Goal: Information Seeking & Learning: Learn about a topic

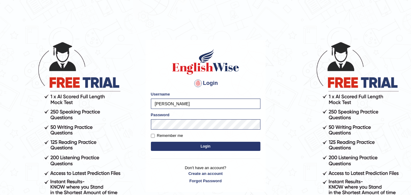
click at [168, 168] on p "Don't have an account? Create an account Forgot Password" at bounding box center [206, 174] width 110 height 19
click at [180, 148] on button "Login" at bounding box center [206, 146] width 110 height 9
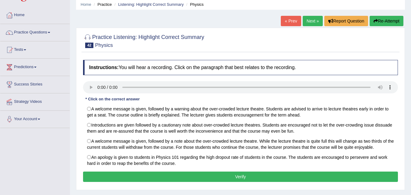
scroll to position [30, 0]
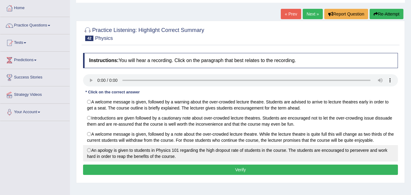
click at [94, 152] on label "An apology is given to students in Physics 101 regarding the high dropout rate …" at bounding box center [240, 153] width 315 height 16
radio input "true"
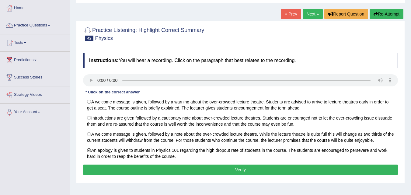
click at [239, 168] on button "Verify" at bounding box center [240, 170] width 315 height 10
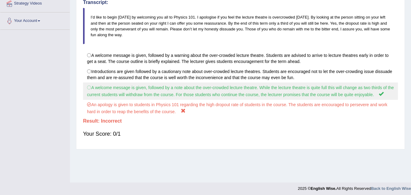
scroll to position [91, 0]
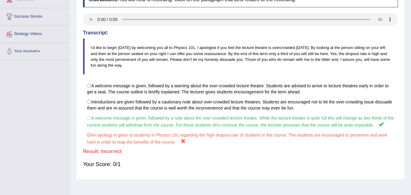
click at [182, 161] on div "Your Score: 0/1" at bounding box center [240, 164] width 315 height 15
click at [203, 73] on blockquote "I’d like to begin today by welcoming you all to Physics 101. I apologise if you…" at bounding box center [240, 56] width 315 height 36
click at [224, 160] on div "Your Score: 0/1" at bounding box center [240, 164] width 315 height 15
click at [146, 155] on div "Instructions: You will hear a recording. Click on the paragraph that best relat…" at bounding box center [241, 82] width 318 height 187
click at [181, 156] on div "Instructions: You will hear a recording. Click on the paragraph that best relat…" at bounding box center [241, 82] width 318 height 187
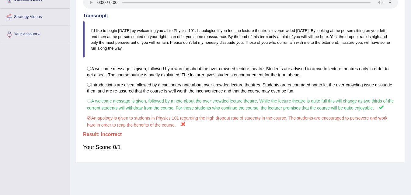
scroll to position [122, 0]
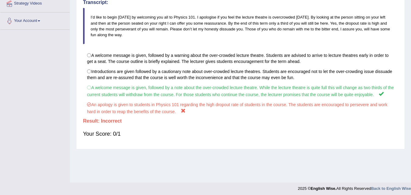
click at [191, 145] on div "Instructions: You will hear a recording. Click on the paragraph that best relat…" at bounding box center [241, 52] width 318 height 187
click at [192, 143] on div "Instructions: You will hear a recording. Click on the paragraph that best relat…" at bounding box center [241, 52] width 318 height 187
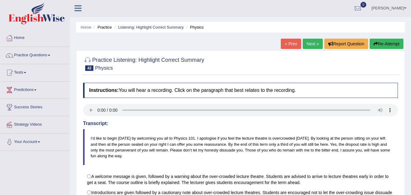
scroll to position [0, 0]
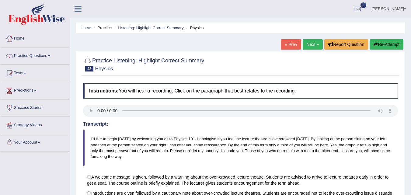
click at [309, 45] on link "Next »" at bounding box center [313, 44] width 20 height 10
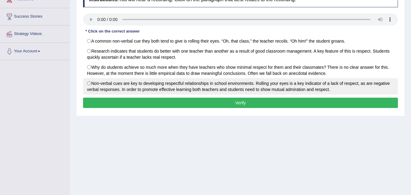
scroll to position [61, 0]
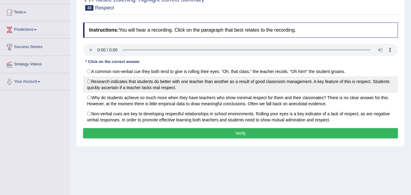
click at [129, 86] on label "Research indicates that students do better with one teacher than another as a r…" at bounding box center [240, 84] width 315 height 16
radio input "true"
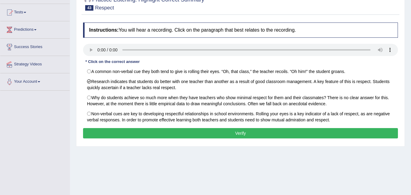
click at [163, 132] on button "Verify" at bounding box center [240, 133] width 315 height 10
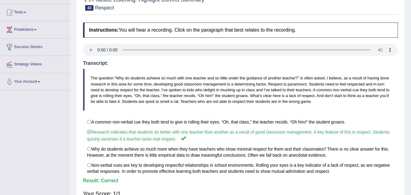
click at [212, 106] on blockquote "The question “Why do students achieve so much with one teacher and so little un…" at bounding box center [240, 90] width 315 height 42
click at [225, 76] on blockquote "The question “Why do students achieve so much with one teacher and so little un…" at bounding box center [240, 90] width 315 height 42
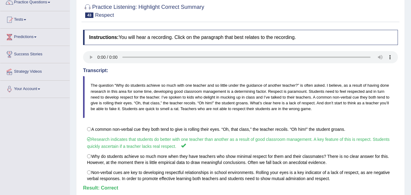
scroll to position [91, 0]
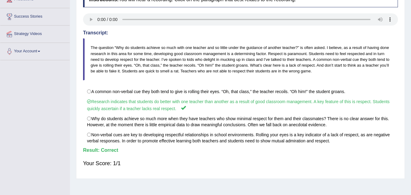
click at [238, 149] on h4 "Result:" at bounding box center [240, 150] width 315 height 5
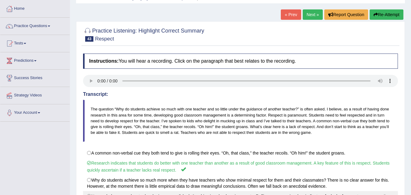
scroll to position [0, 0]
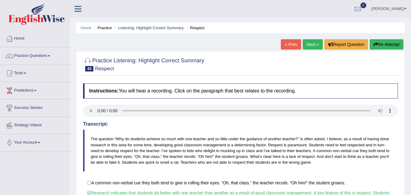
click at [308, 62] on div at bounding box center [240, 64] width 315 height 19
click at [247, 65] on div at bounding box center [240, 64] width 315 height 19
